Goal: Information Seeking & Learning: Learn about a topic

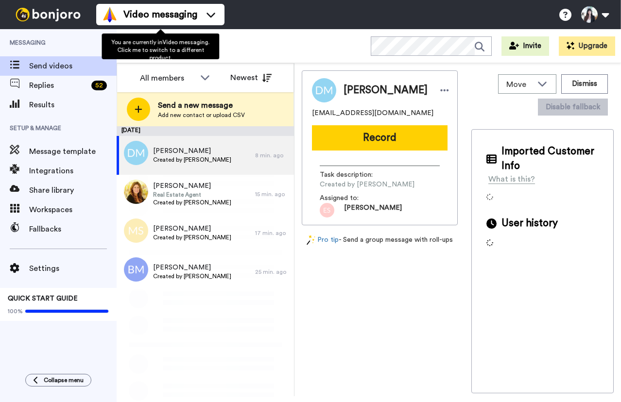
click at [152, 16] on span "Video messaging" at bounding box center [160, 15] width 74 height 14
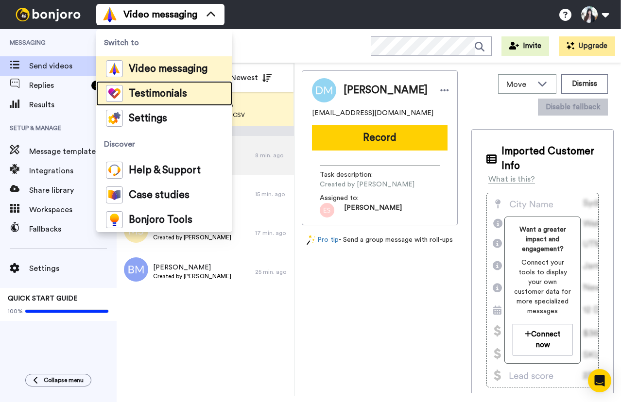
click at [146, 90] on span "Testimonials" at bounding box center [158, 94] width 58 height 10
